Goal: Transaction & Acquisition: Download file/media

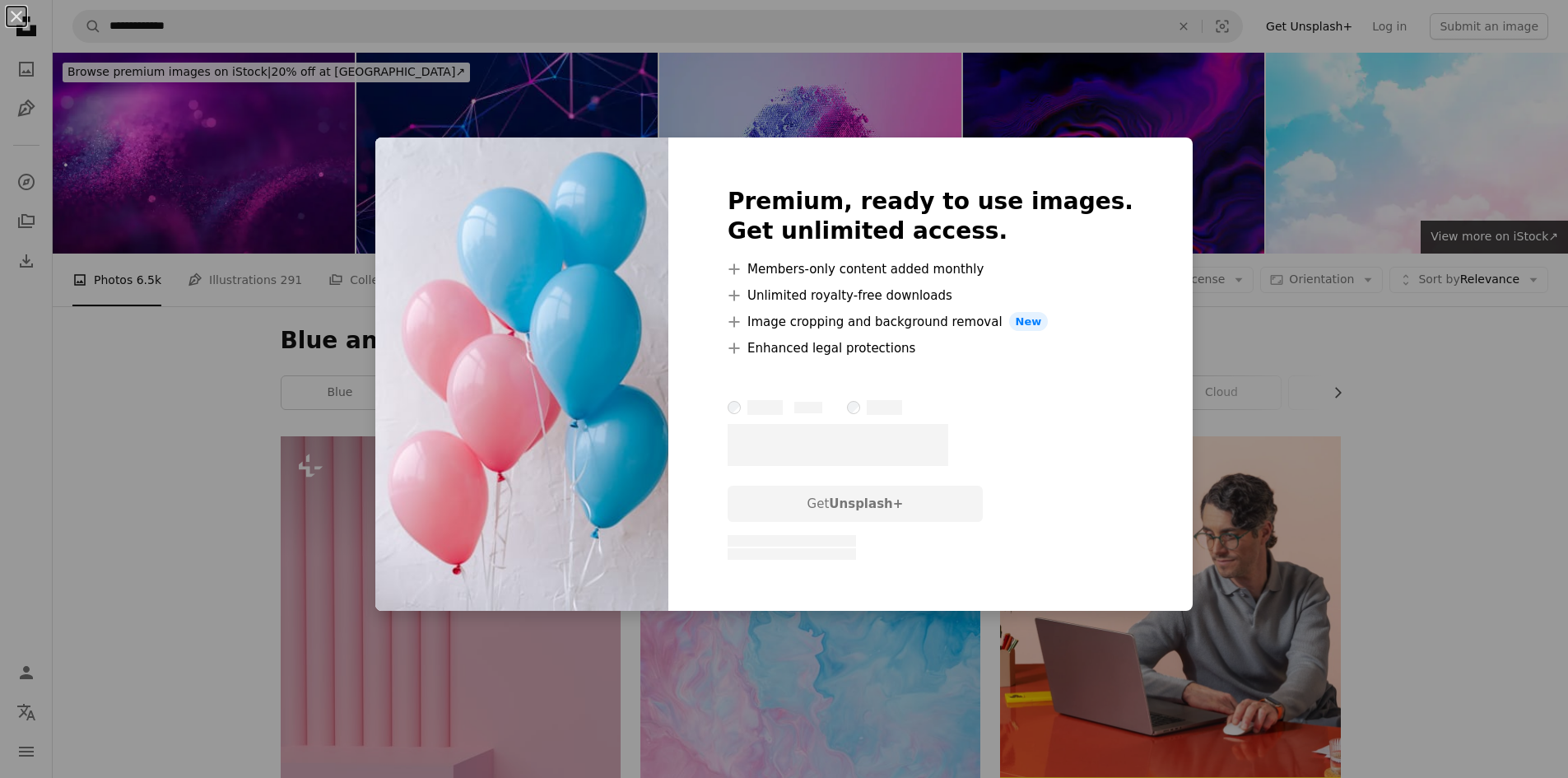
scroll to position [8326, 0]
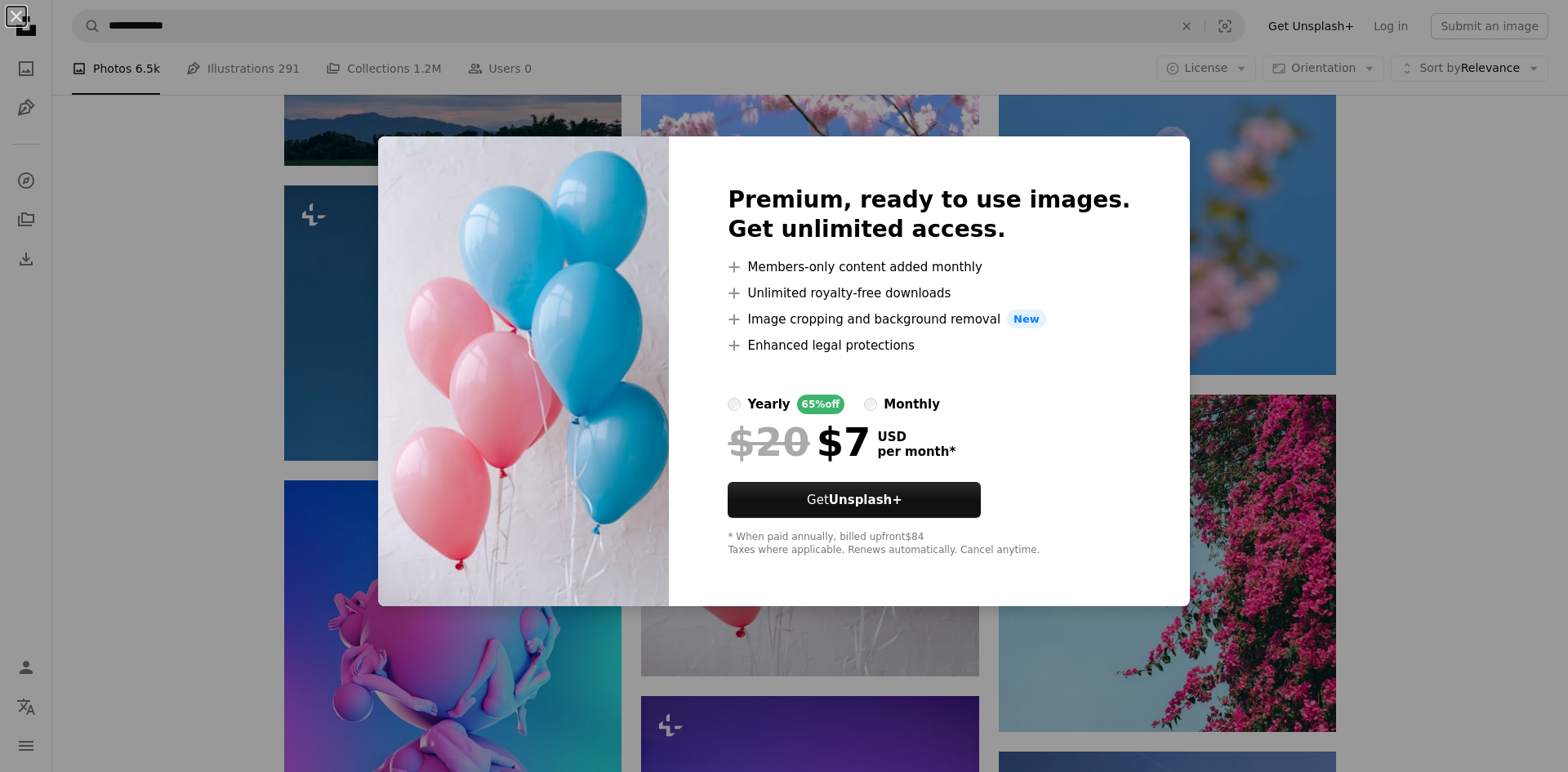
click at [846, 632] on div "An X shape Premium, ready to use images. Get unlimited access. A plus sign Memb…" at bounding box center [784, 386] width 1568 height 772
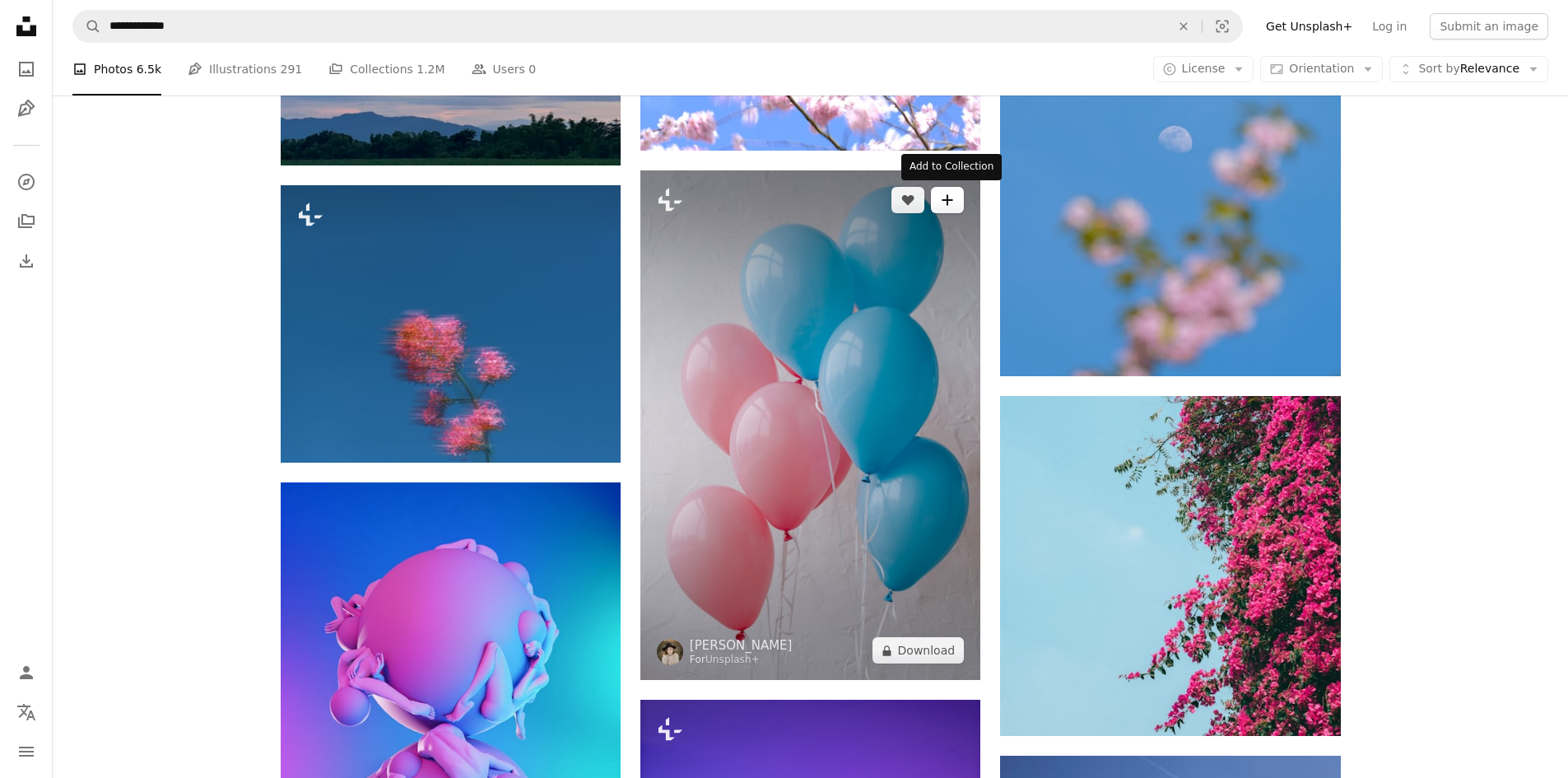
click at [933, 202] on button "A plus sign" at bounding box center [947, 200] width 33 height 26
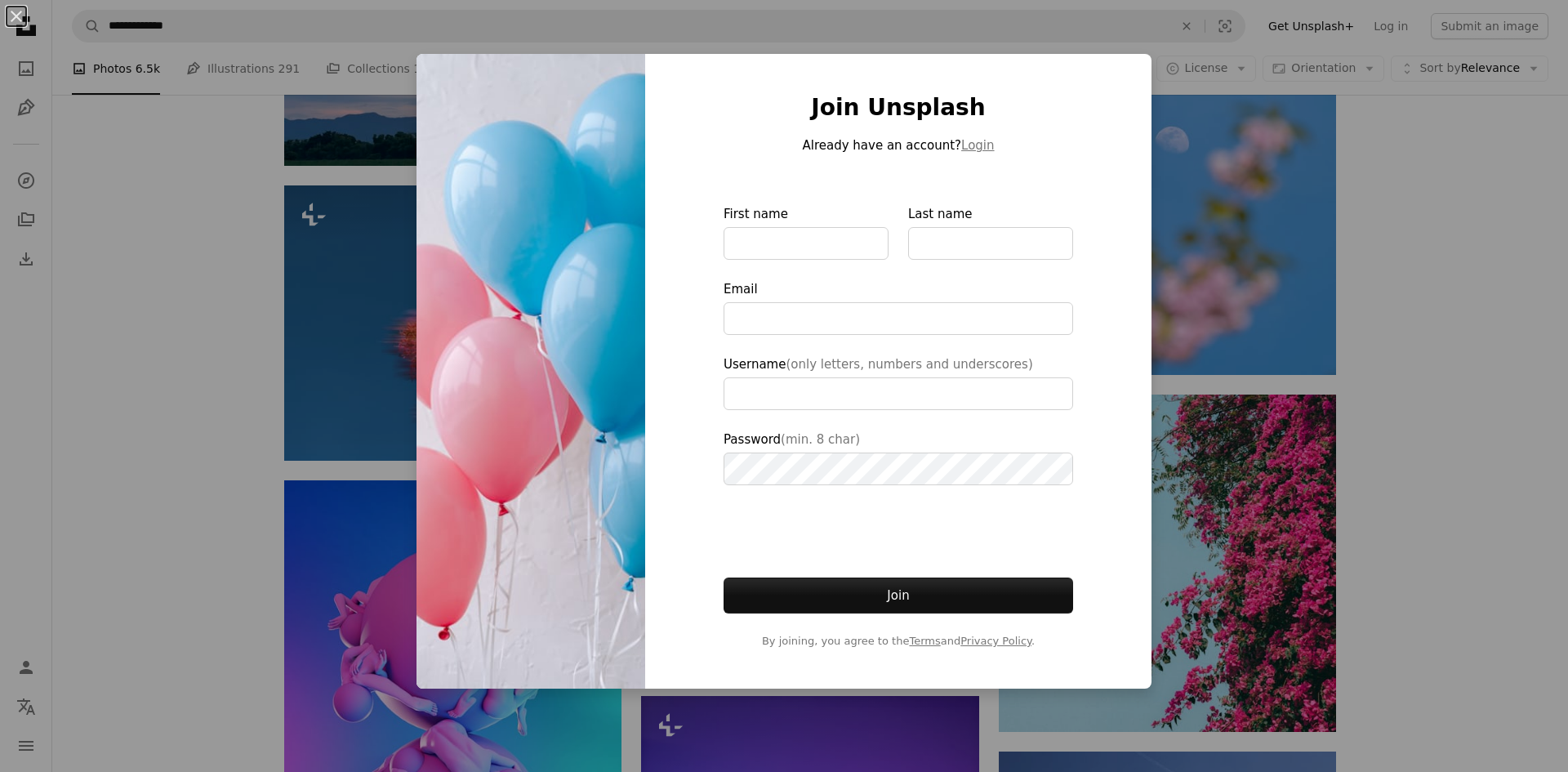
click at [1226, 176] on div "An X shape Join Unsplash Already have an account? Login First name Last name Em…" at bounding box center [784, 386] width 1568 height 772
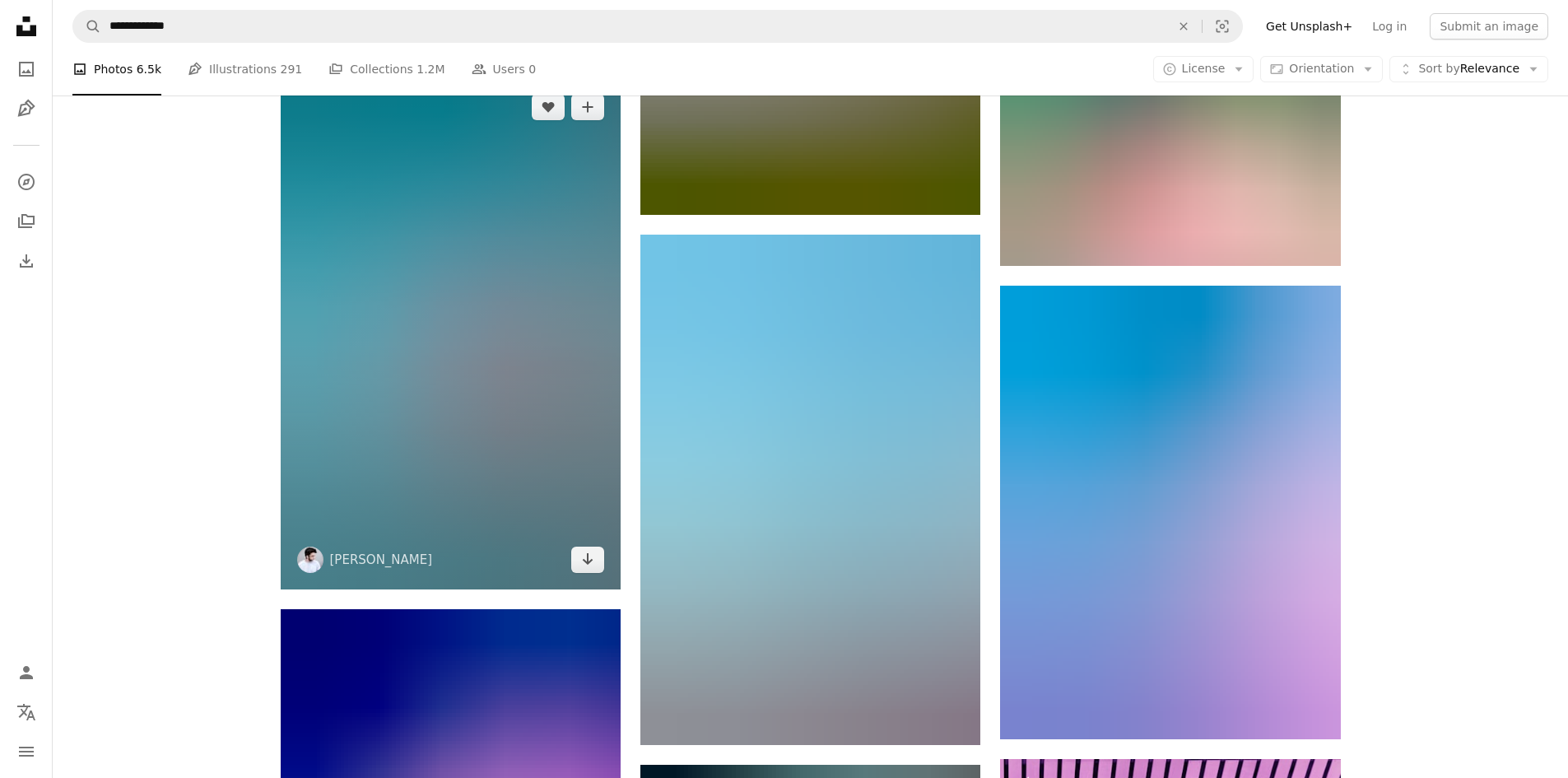
scroll to position [14087, 0]
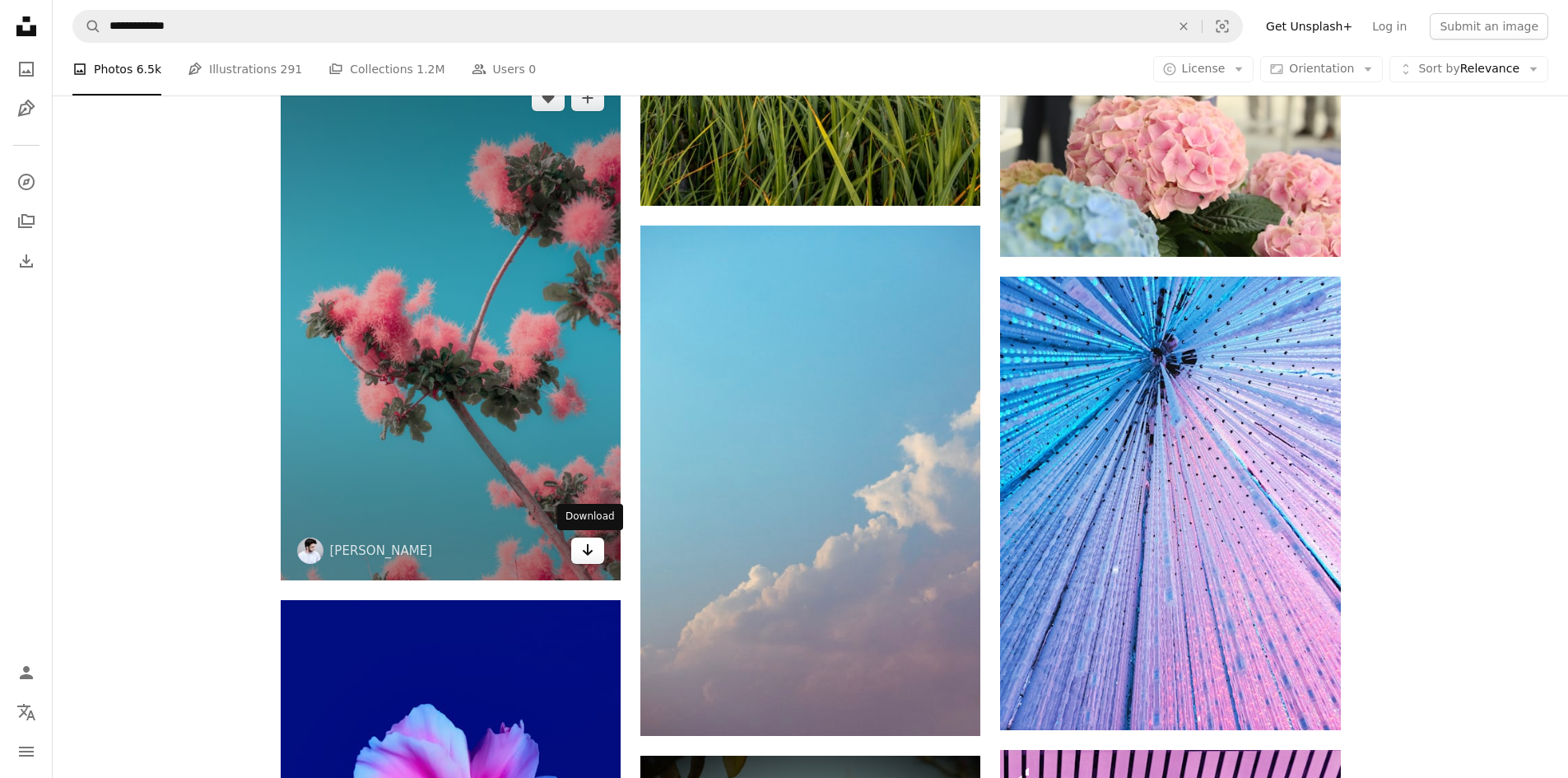
click at [586, 548] on icon "Arrow pointing down" at bounding box center [587, 549] width 13 height 20
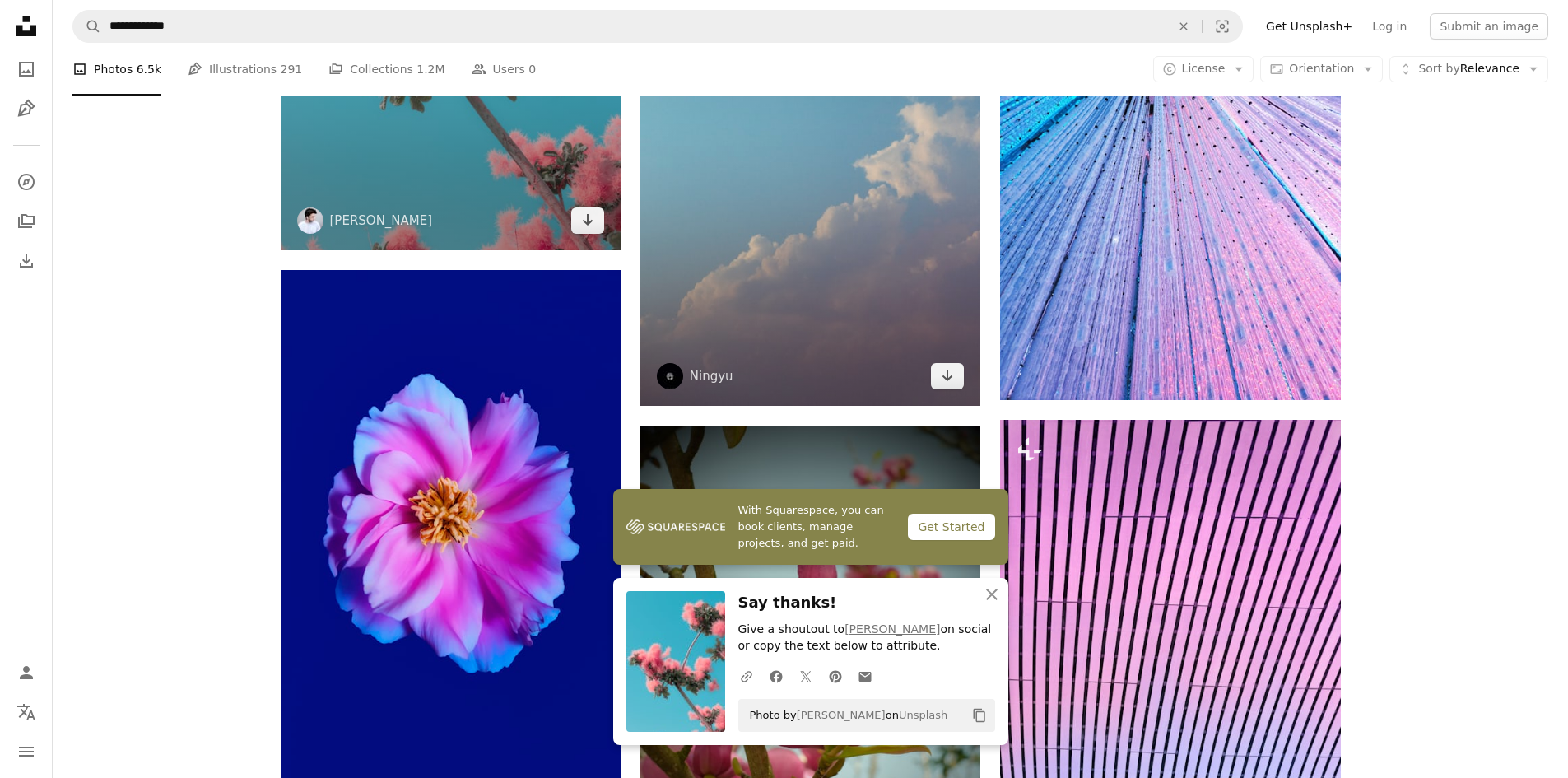
scroll to position [14415, 0]
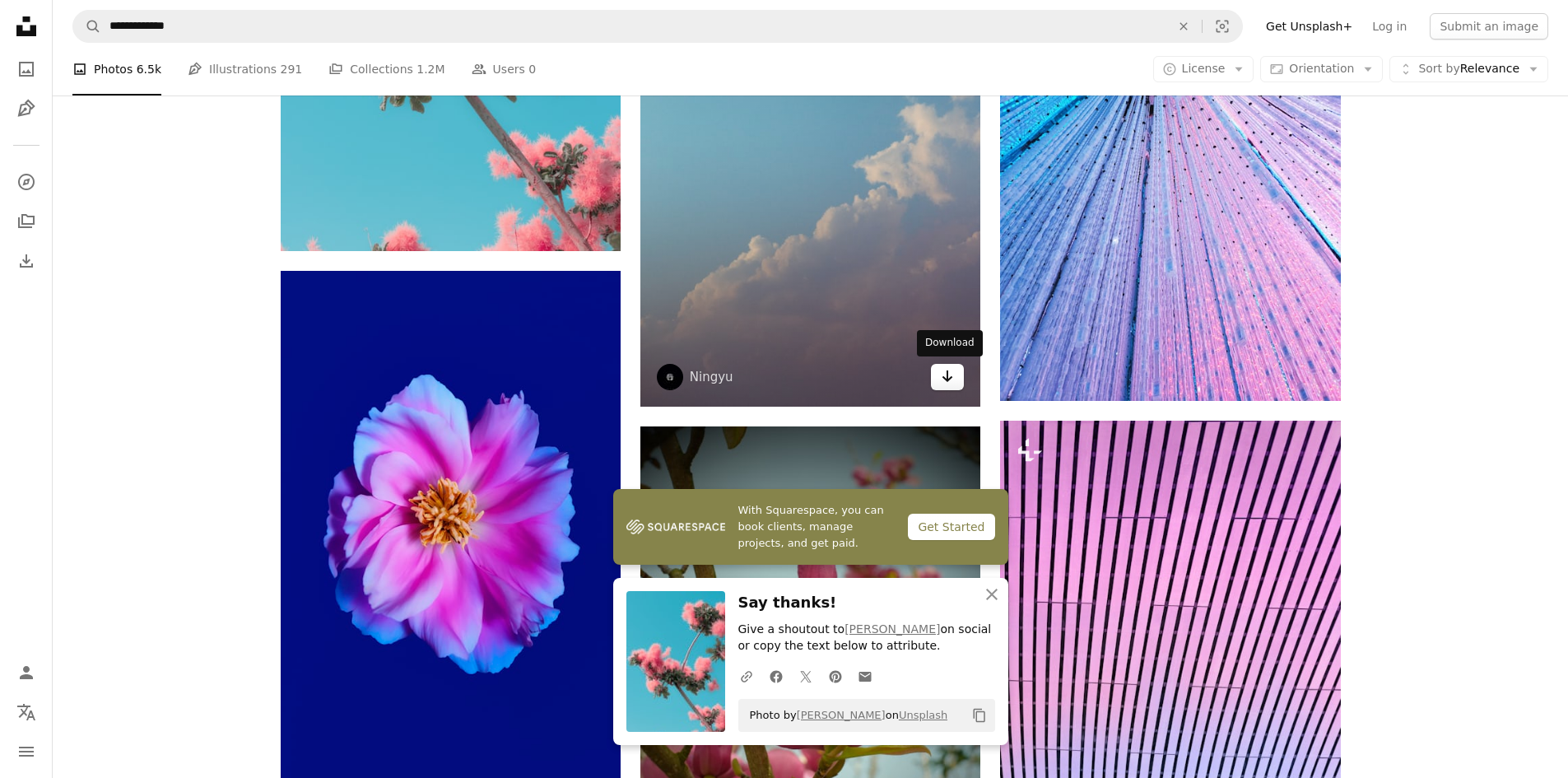
click at [939, 387] on link "Arrow pointing down" at bounding box center [947, 377] width 33 height 26
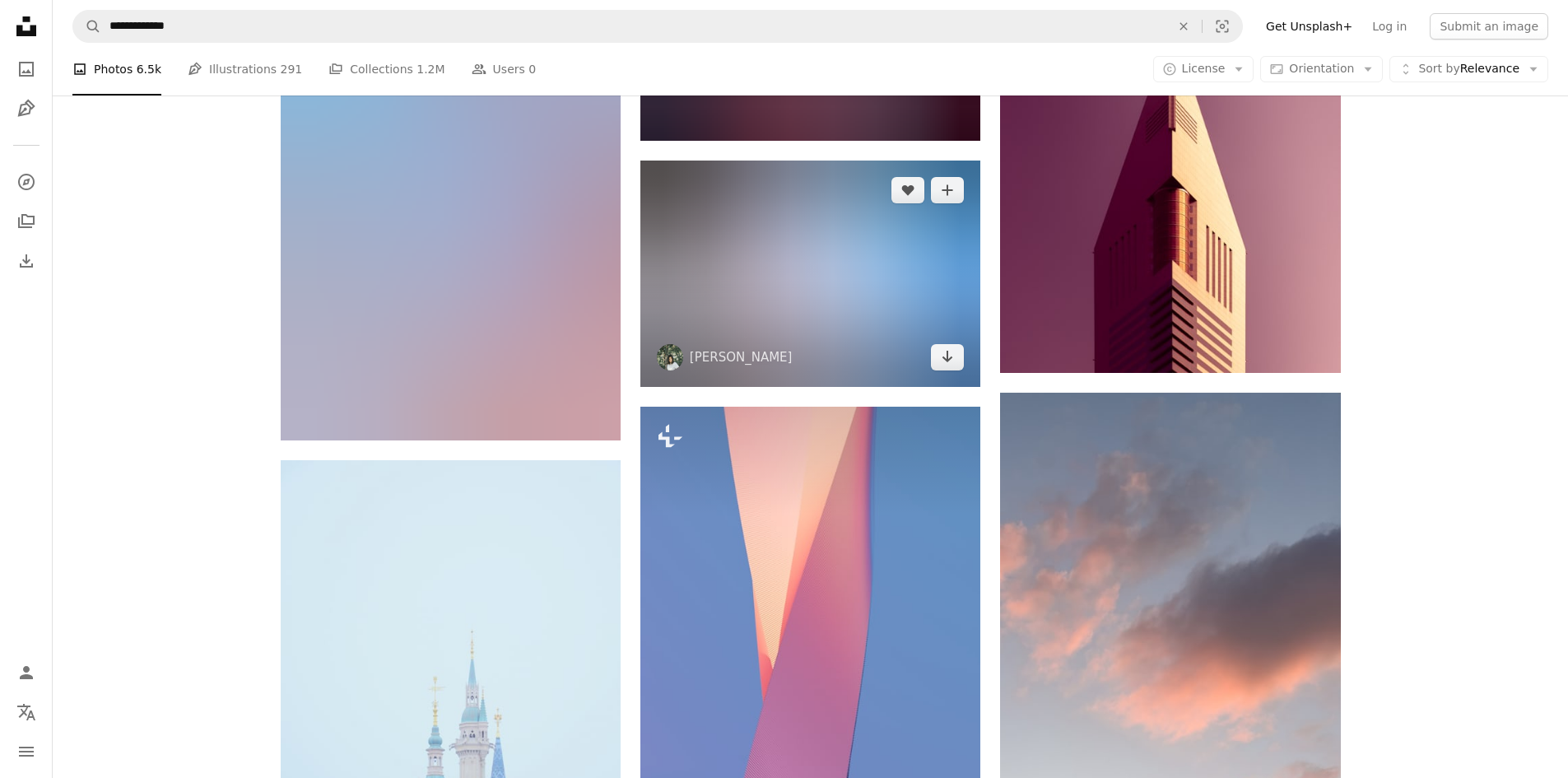
scroll to position [16473, 0]
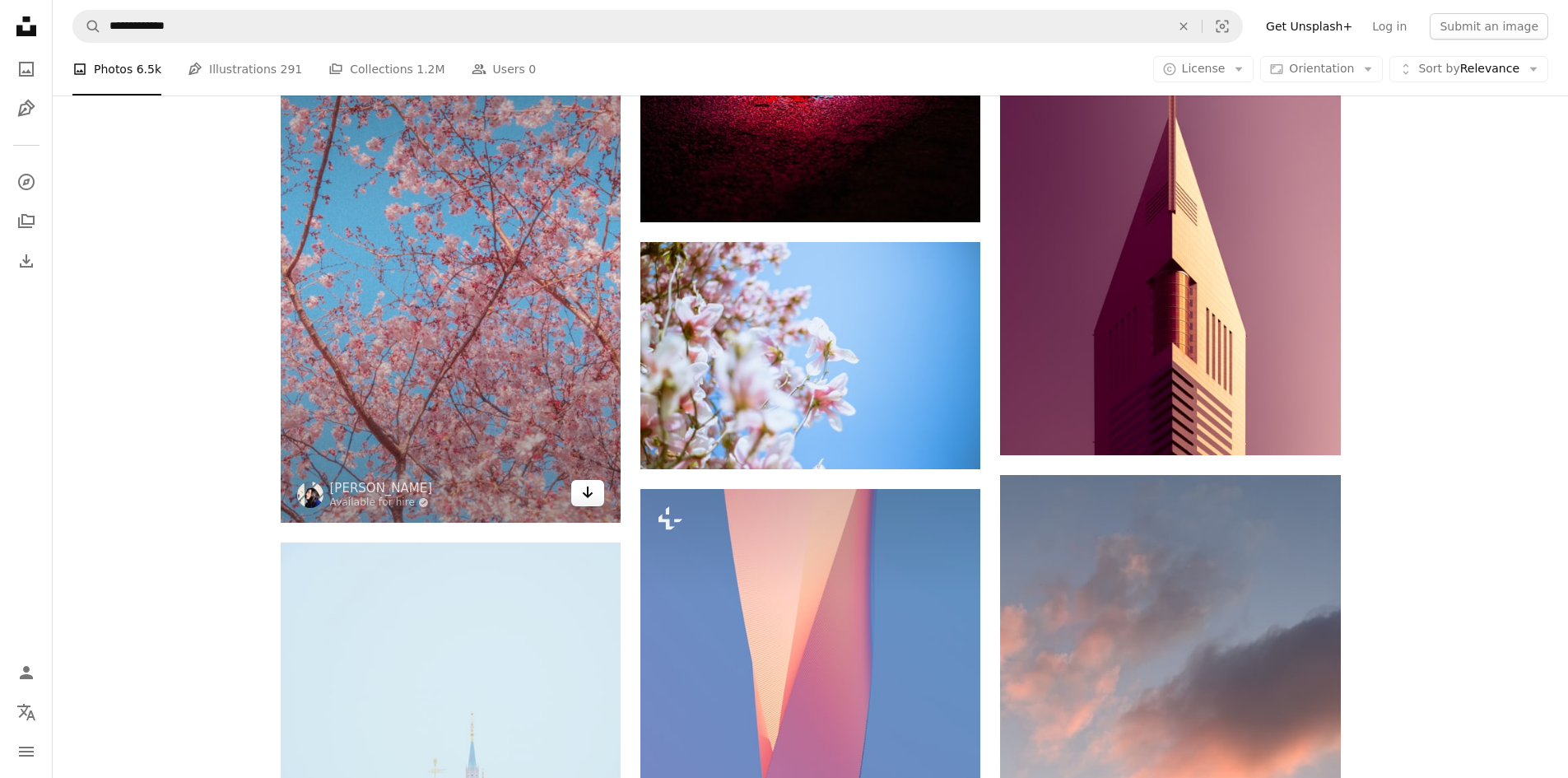
click at [579, 502] on link "Arrow pointing down" at bounding box center [587, 492] width 33 height 26
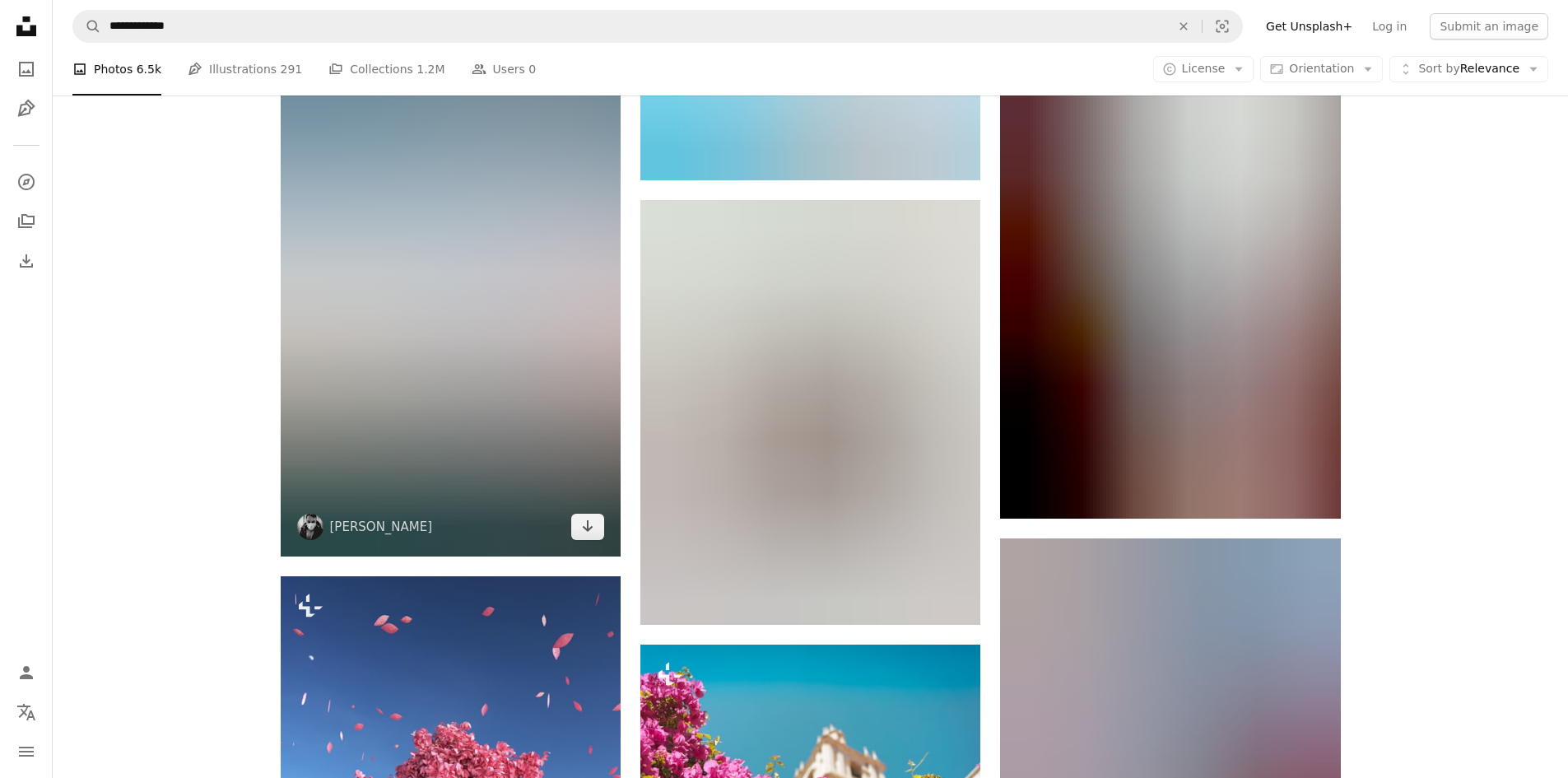
scroll to position [23550, 0]
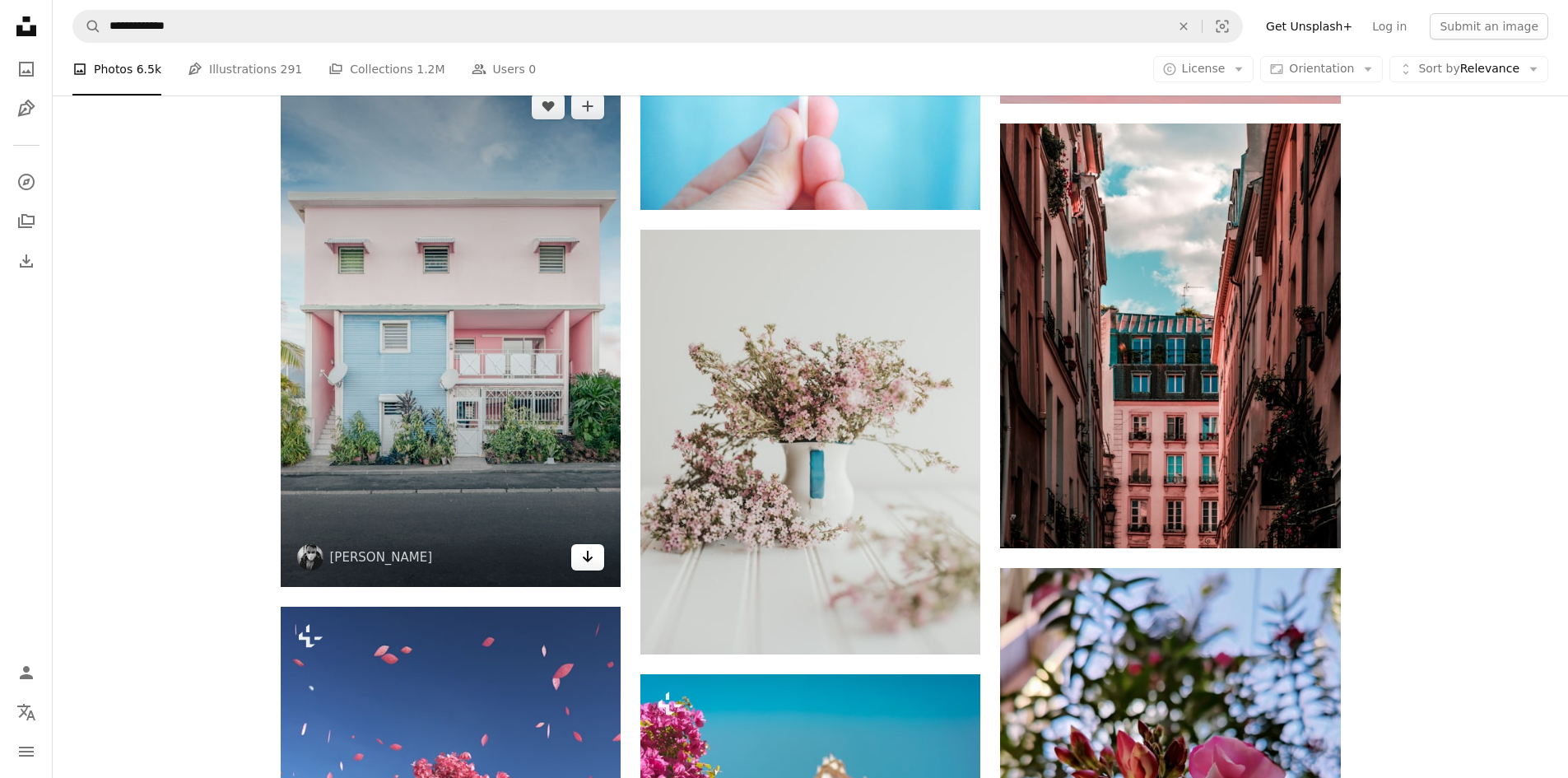
click at [583, 558] on icon "Arrow pointing down" at bounding box center [587, 556] width 13 height 20
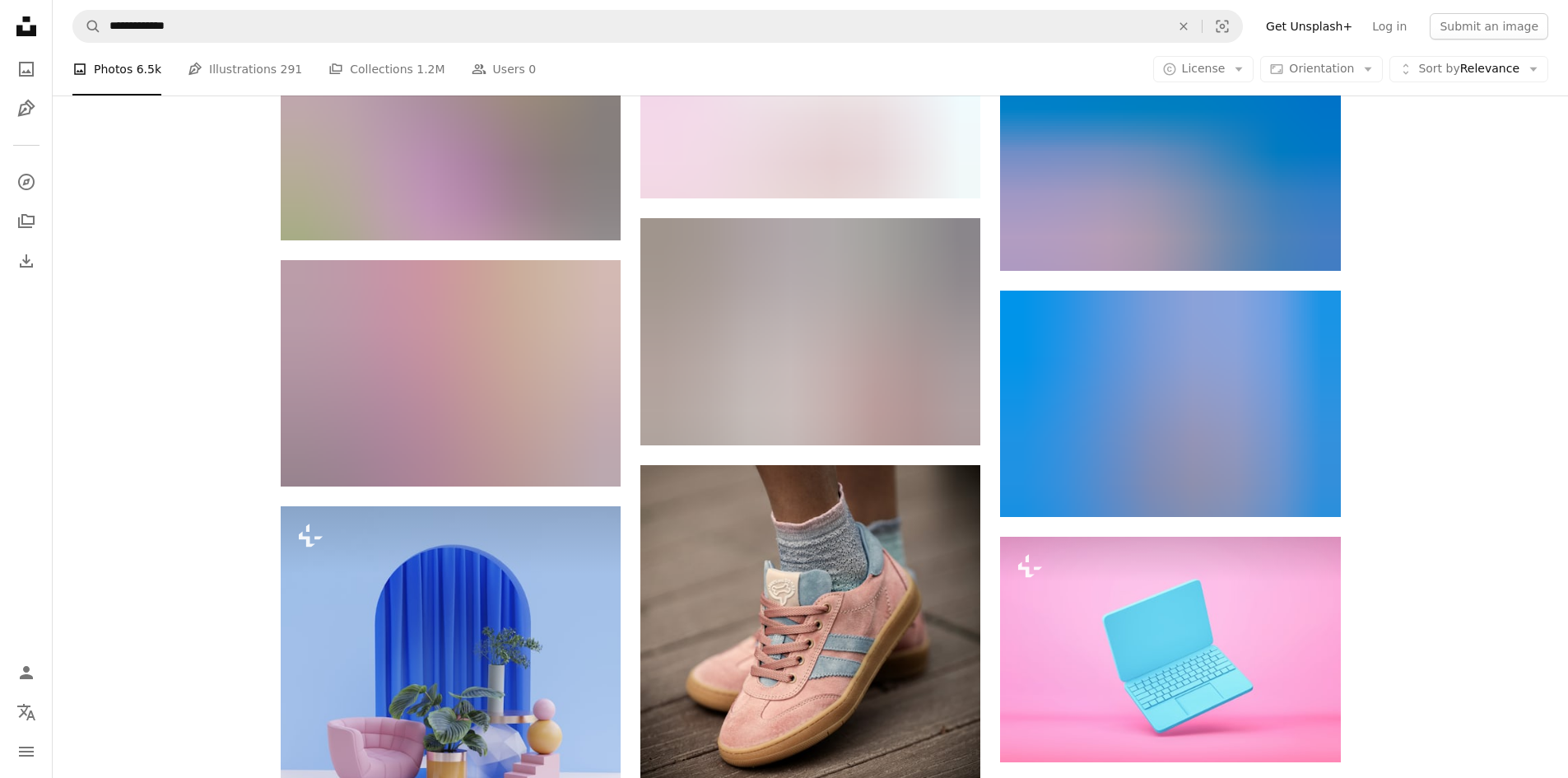
scroll to position [39431, 0]
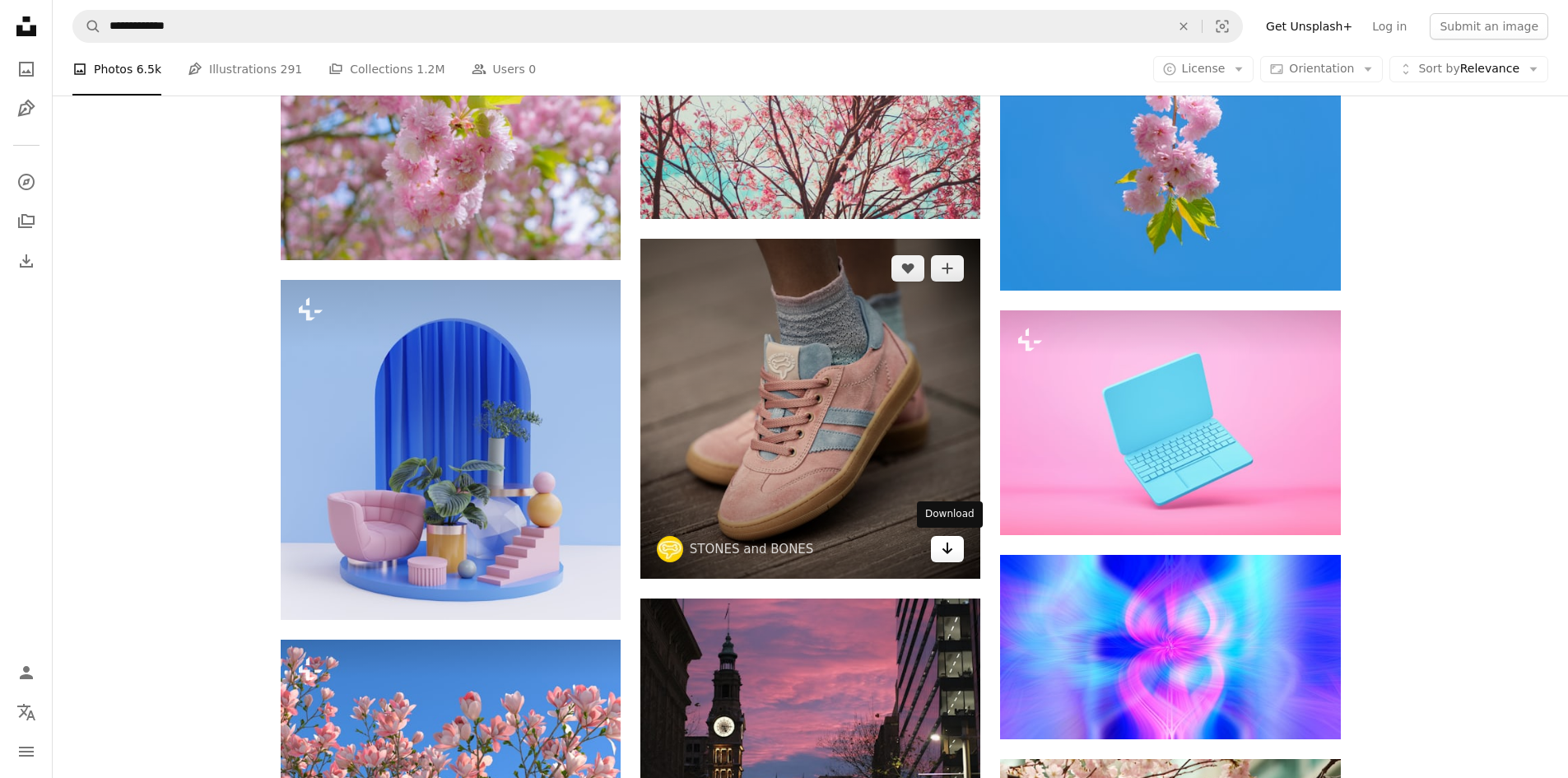
click at [958, 550] on link "Arrow pointing down" at bounding box center [947, 548] width 33 height 26
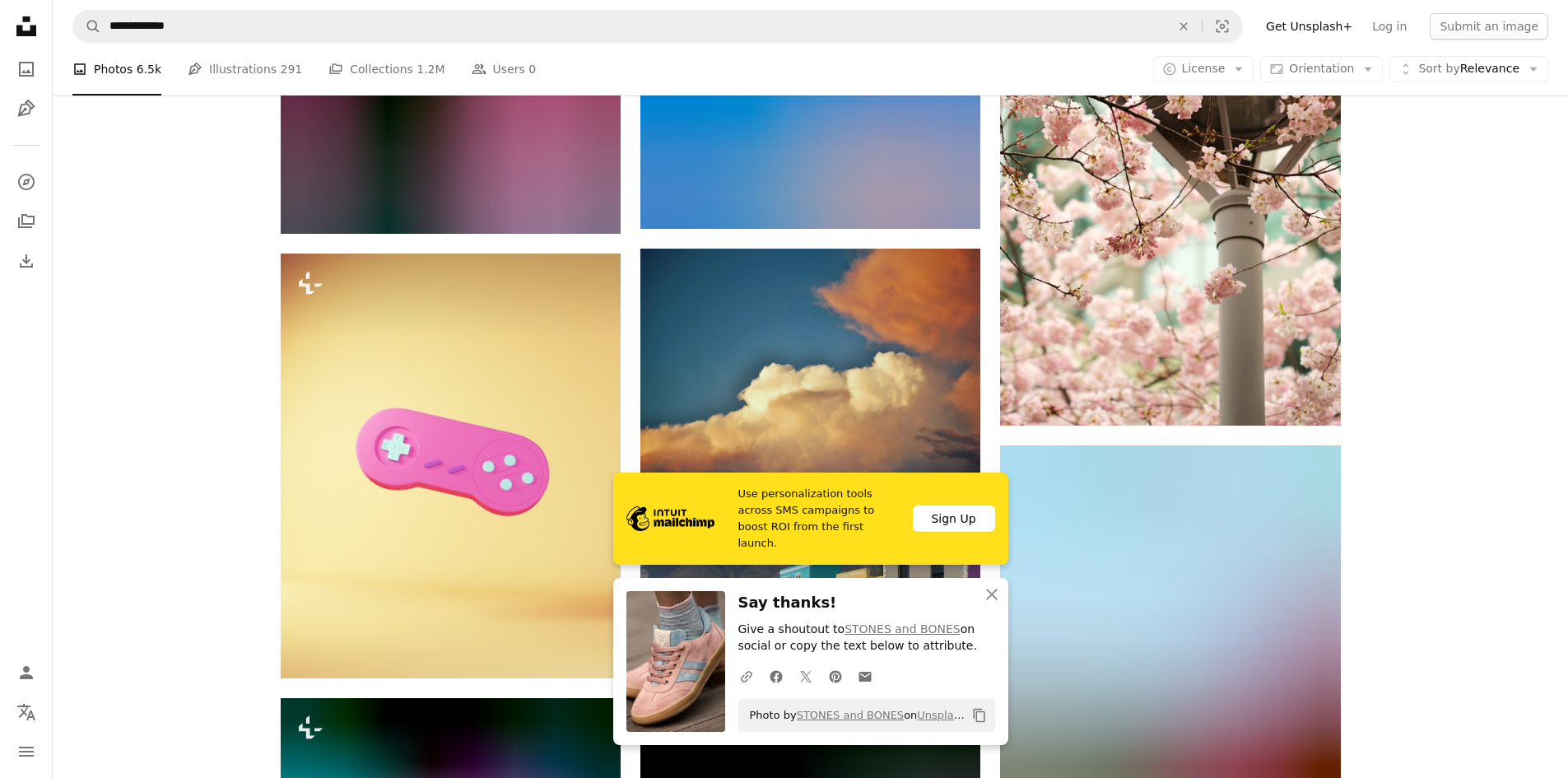
scroll to position [40336, 0]
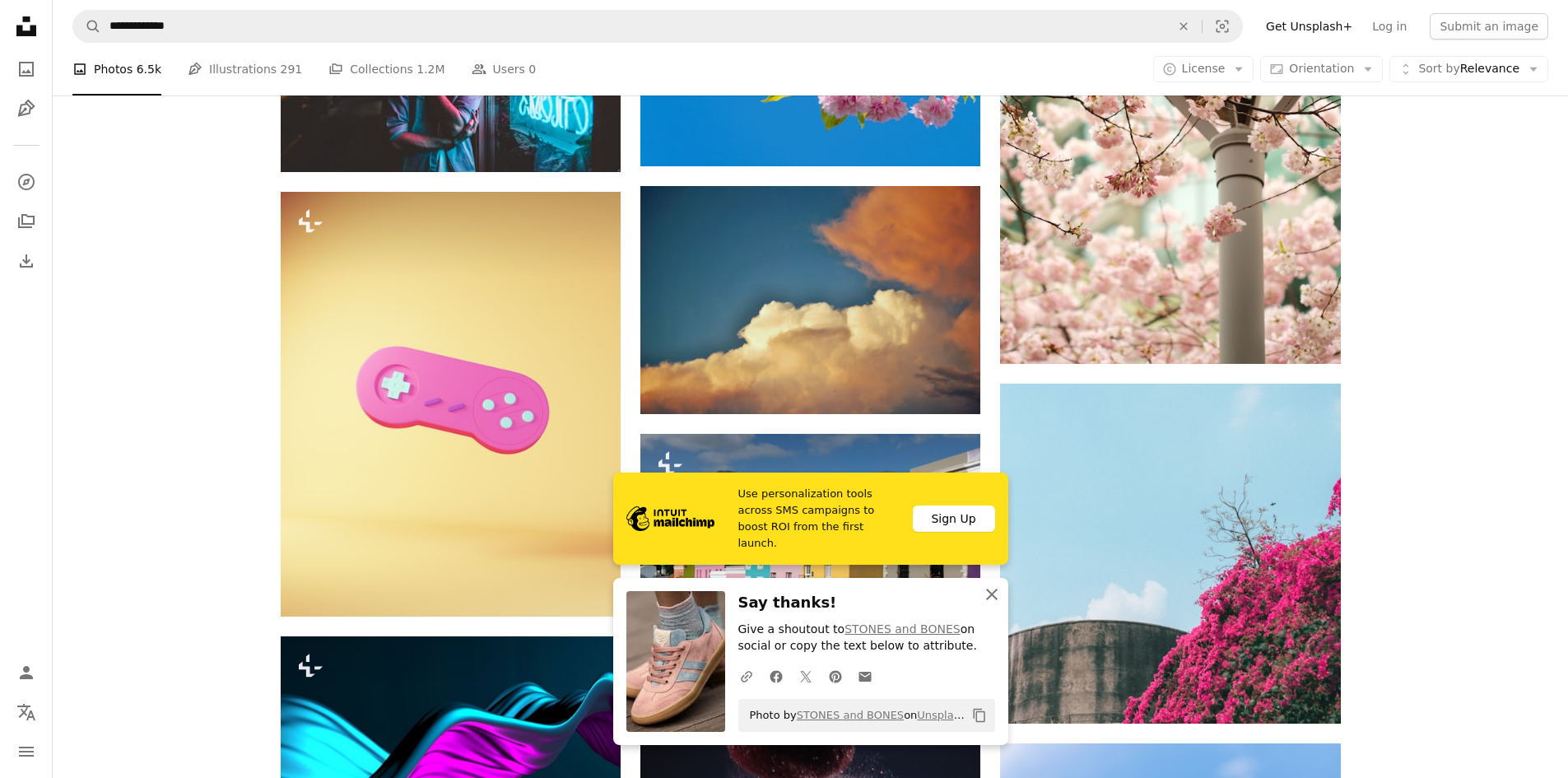
click at [982, 597] on icon "An X shape" at bounding box center [992, 594] width 20 height 20
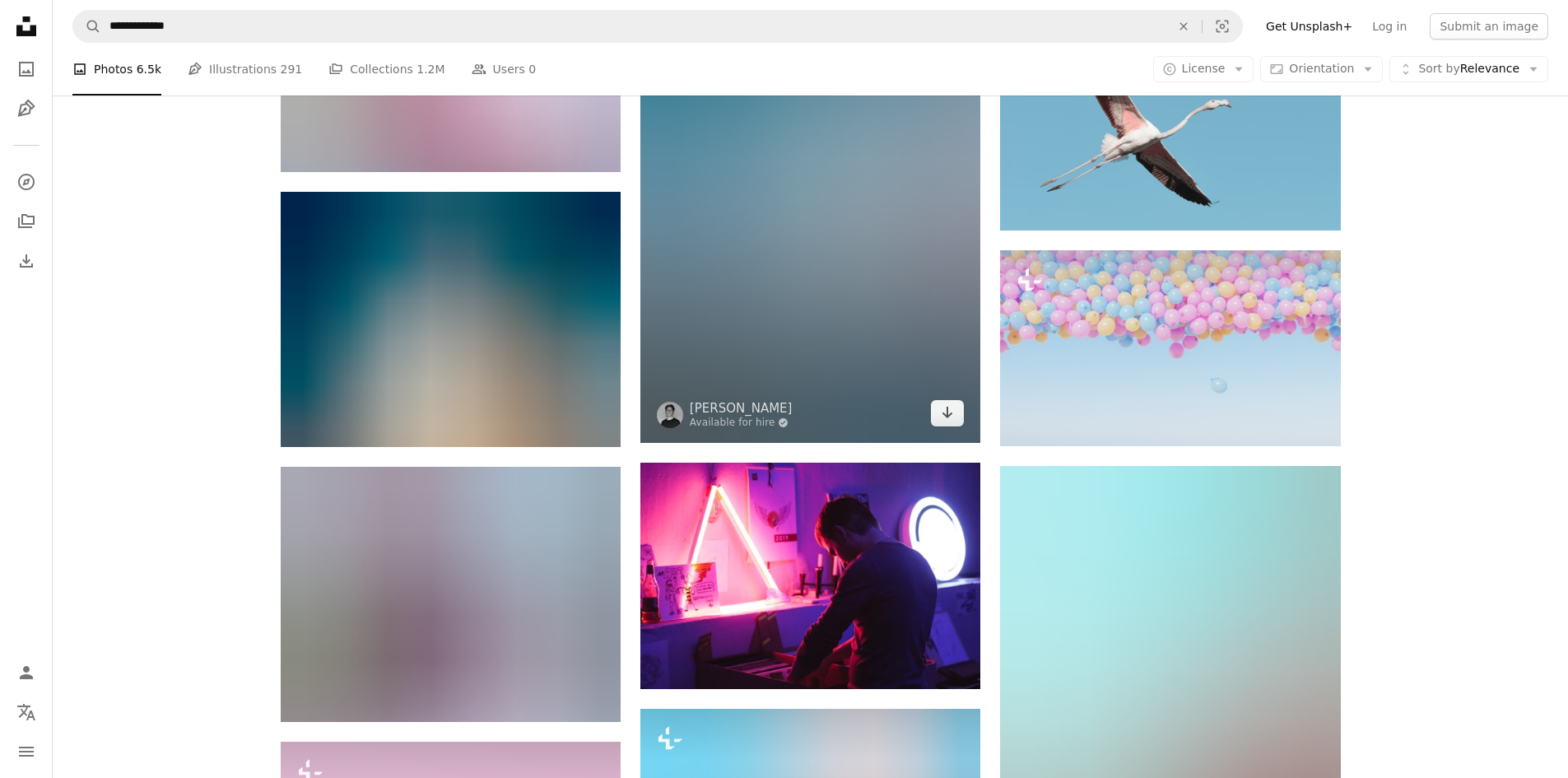
scroll to position [48729, 0]
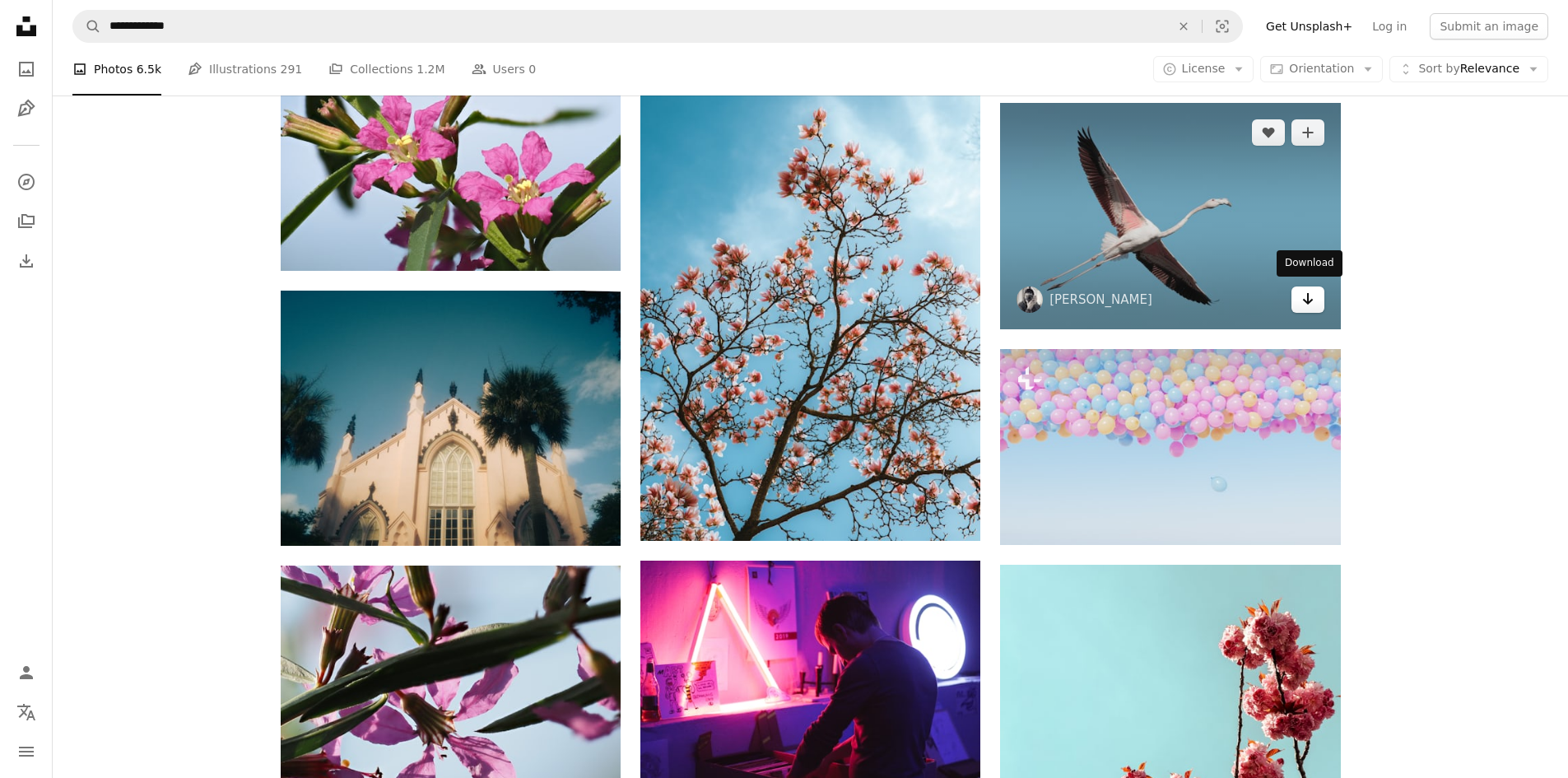
click at [1312, 300] on icon "Arrow pointing down" at bounding box center [1307, 299] width 13 height 20
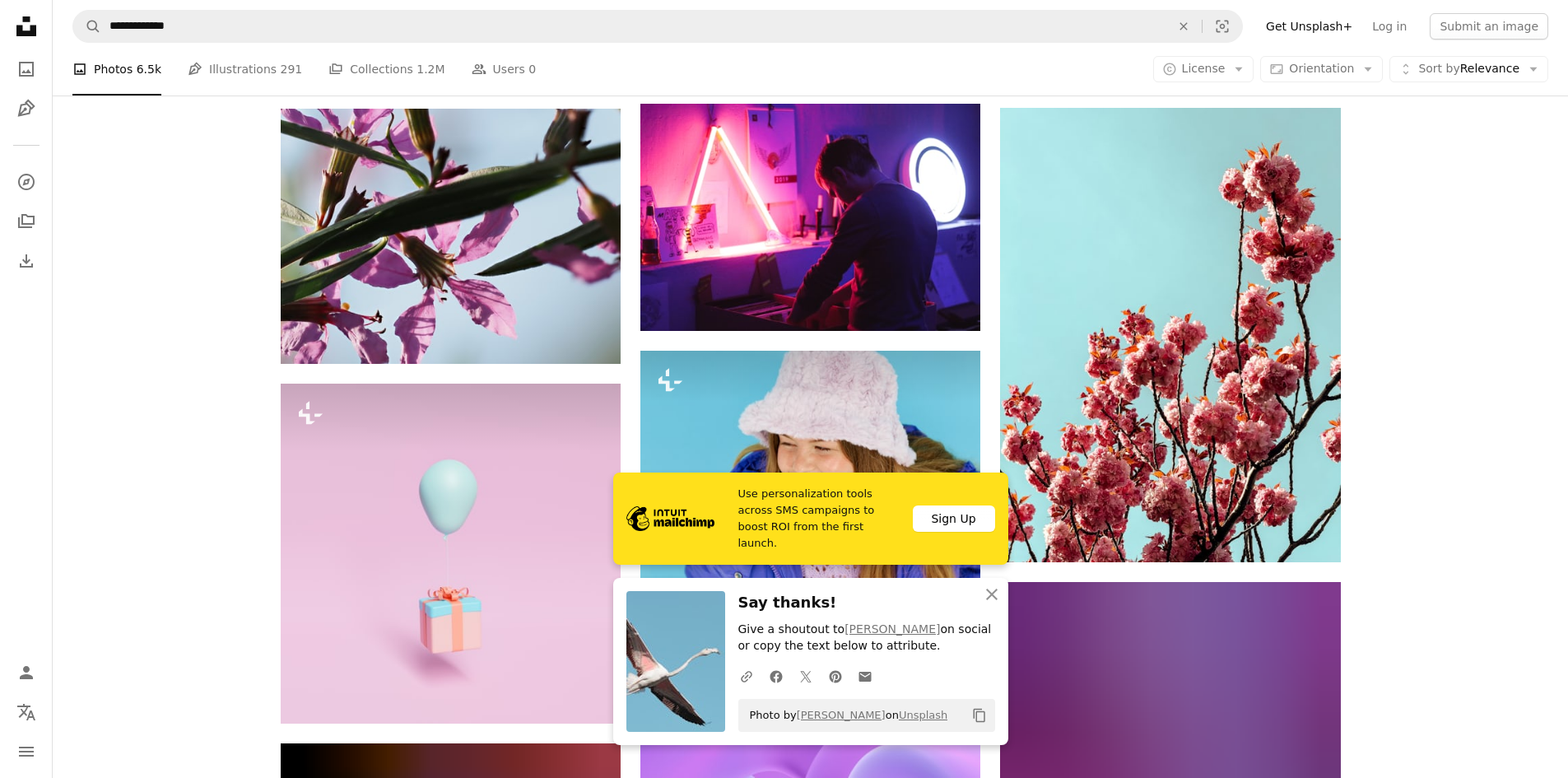
scroll to position [49224, 0]
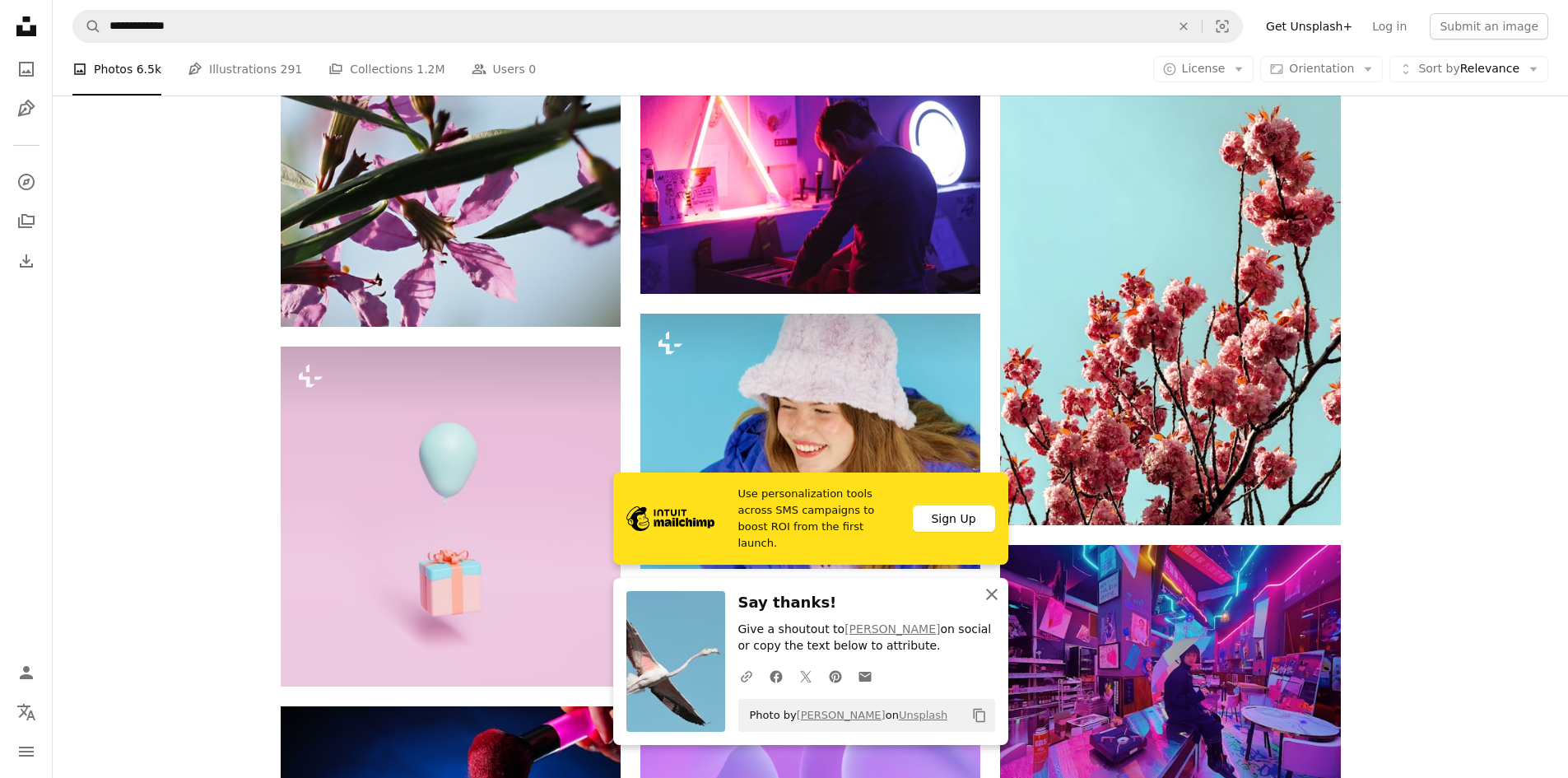
click at [998, 603] on icon "An X shape" at bounding box center [992, 594] width 20 height 20
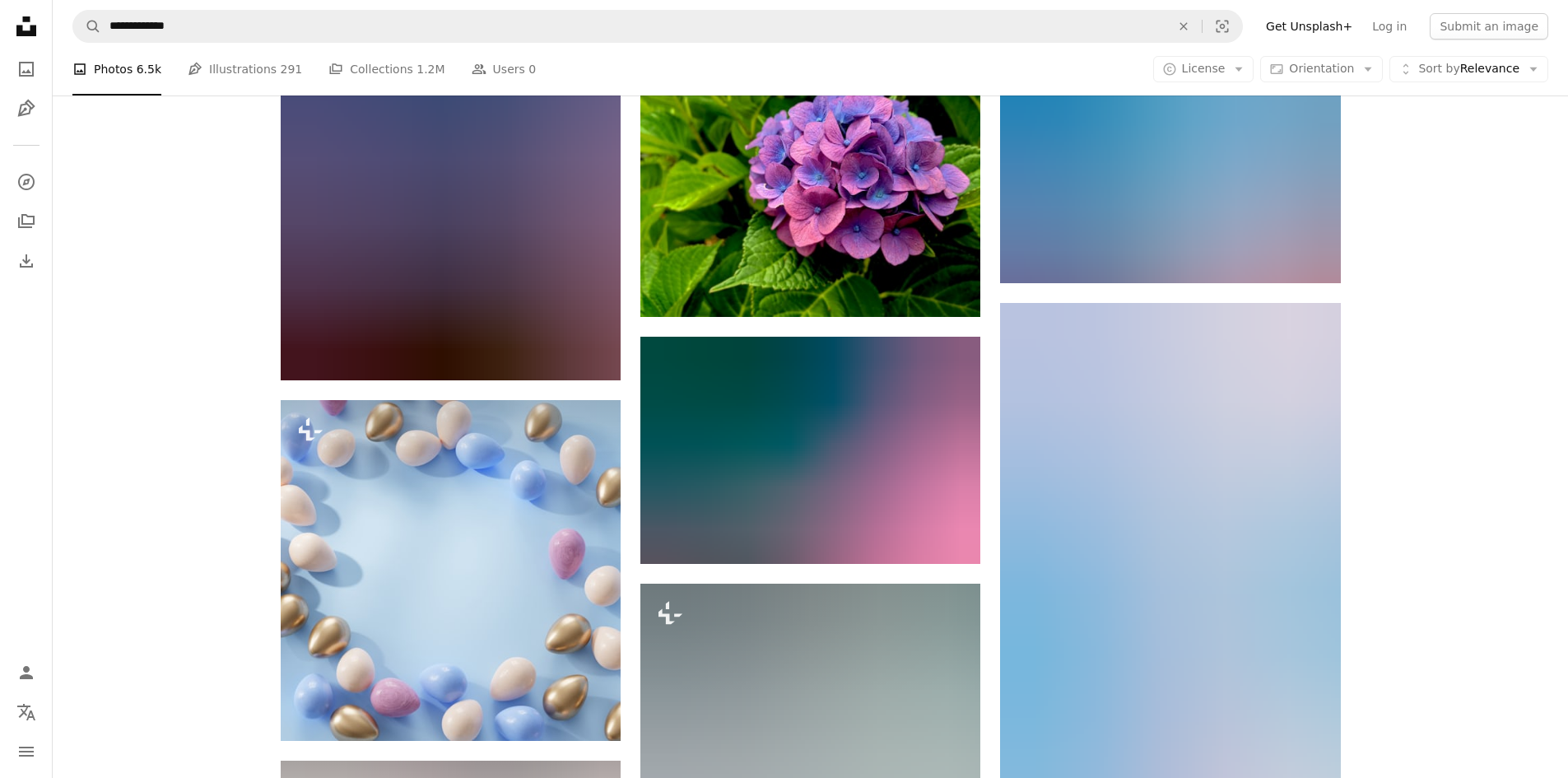
scroll to position [53749, 0]
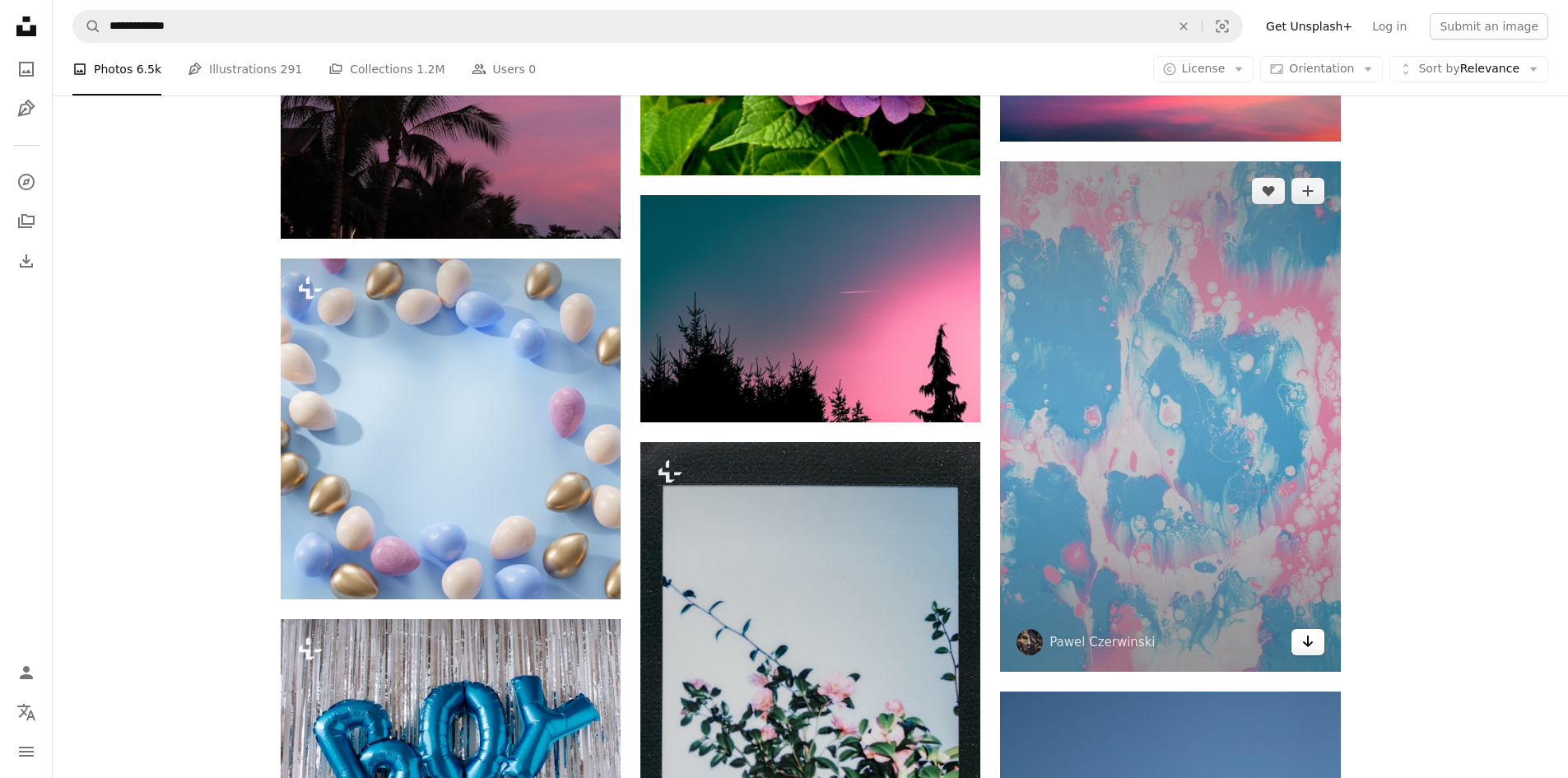
click at [1311, 650] on link "Arrow pointing down" at bounding box center [1307, 641] width 33 height 26
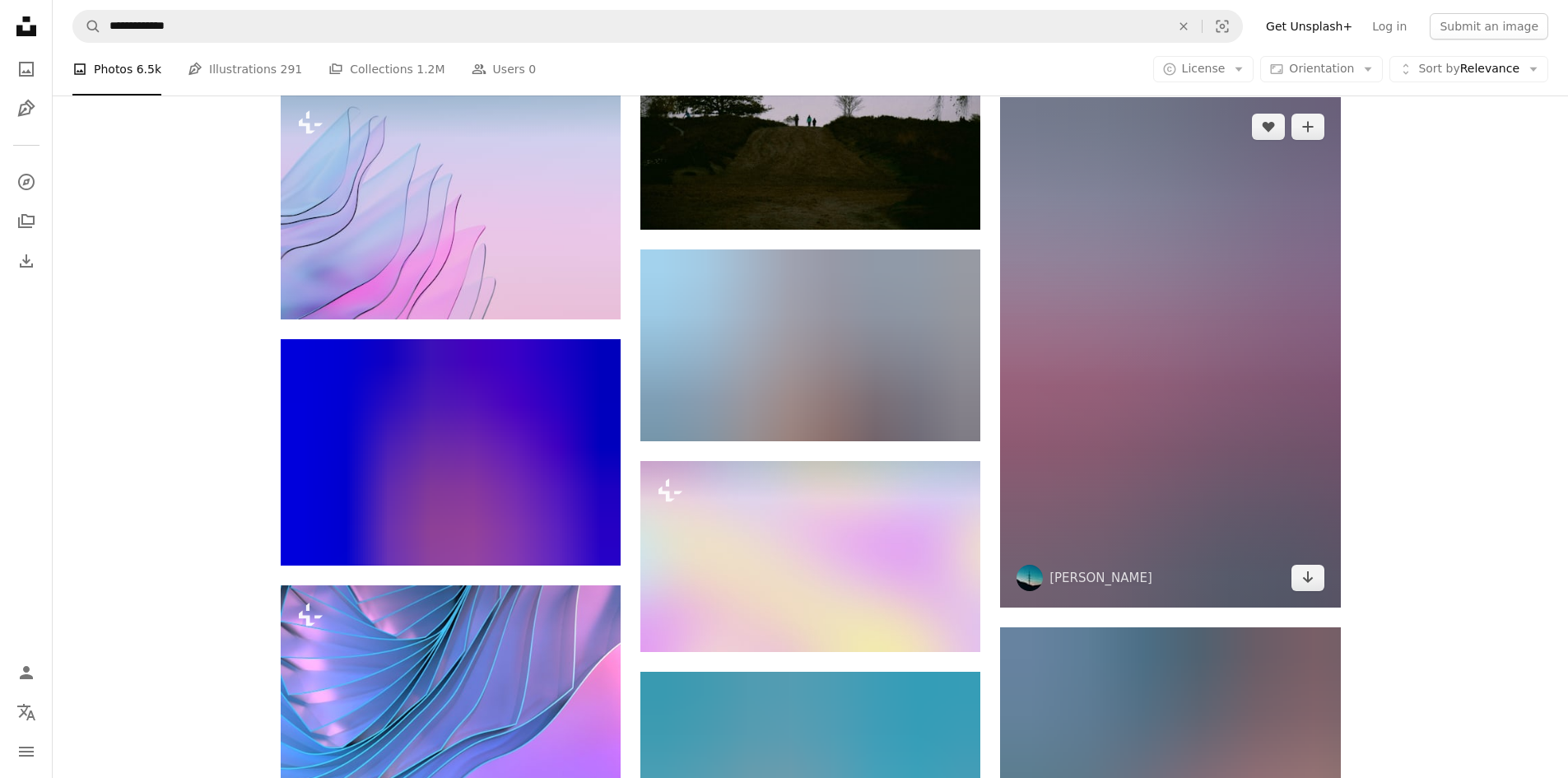
scroll to position [67491, 0]
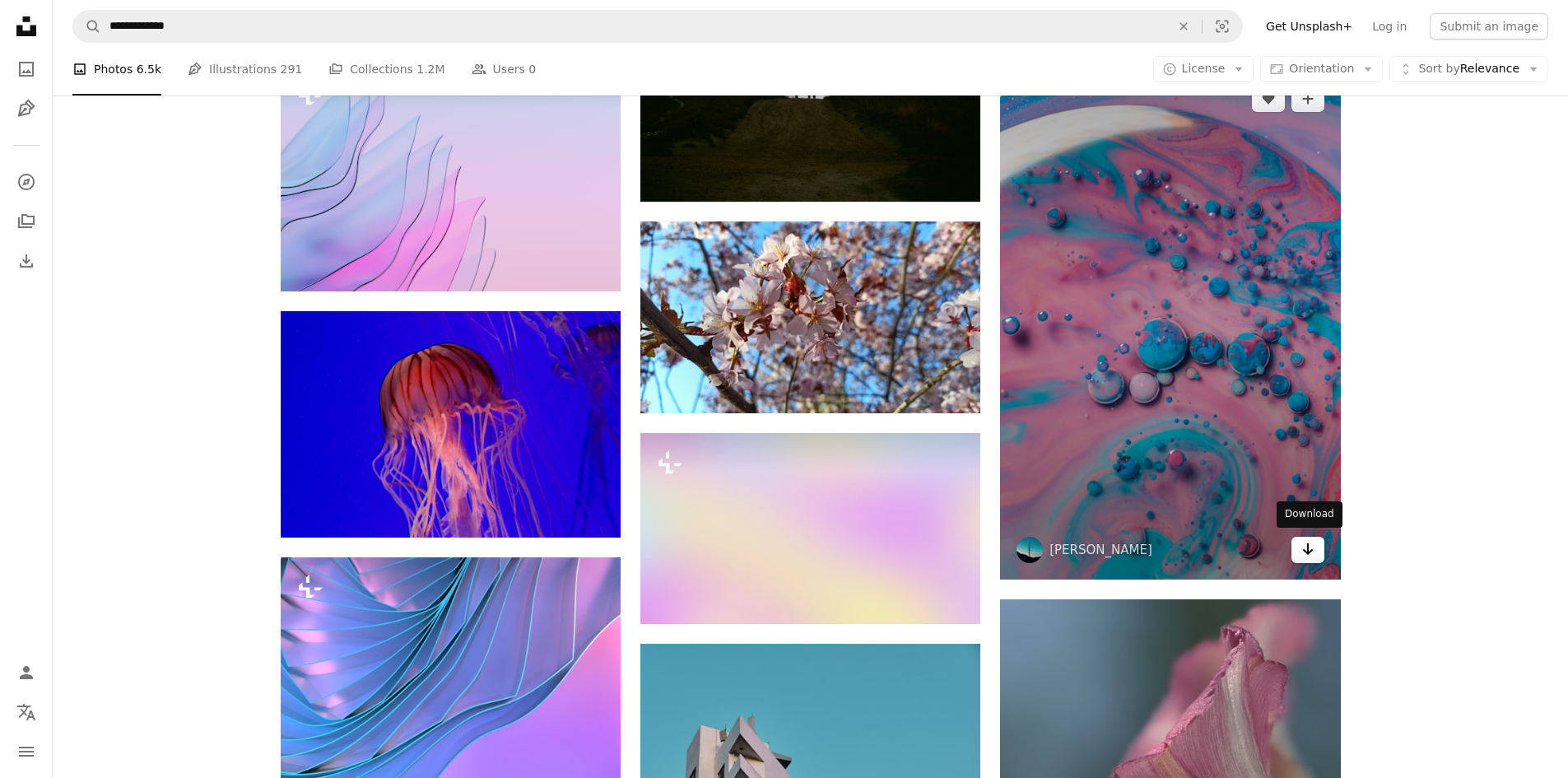
click at [1306, 554] on icon "Arrow pointing down" at bounding box center [1307, 549] width 13 height 20
